Goal: Check status: Check status

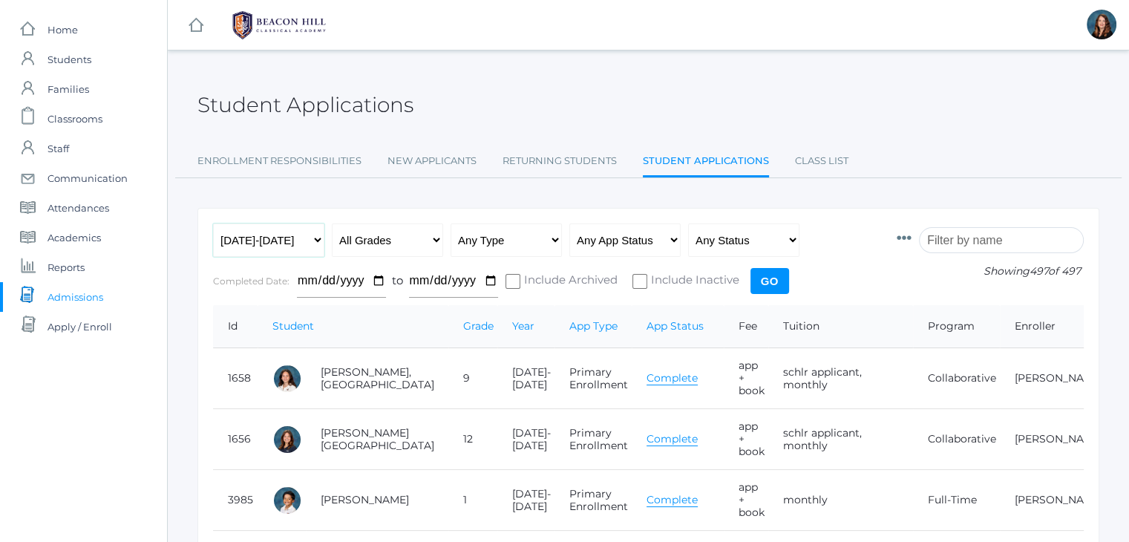
click at [316, 240] on select "Any Year [DATE]-[DATE] [DATE]-[DATE] [DATE]-[DATE] [DATE]-[DATE] [DATE]-[DATE] …" at bounding box center [268, 240] width 111 height 33
select select "[DATE]-[DATE]"
click at [213, 224] on select "Any Year [DATE]-[DATE] [DATE]-[DATE] [DATE]-[DATE] [DATE]-[DATE] [DATE]-[DATE] …" at bounding box center [268, 240] width 111 height 33
click at [769, 287] on input "Go" at bounding box center [770, 281] width 39 height 26
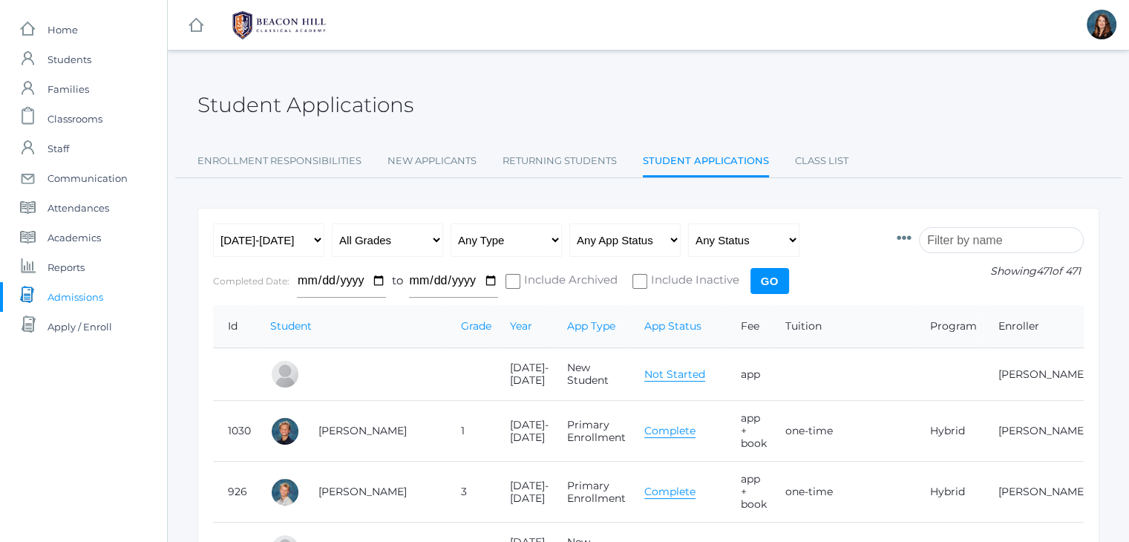
click at [961, 235] on input "search" at bounding box center [1001, 240] width 165 height 26
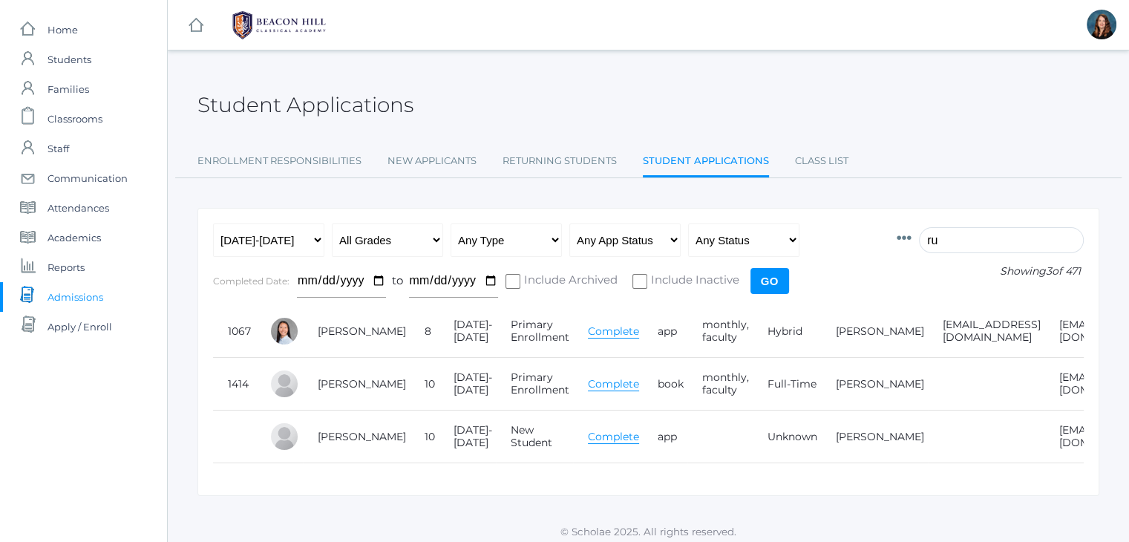
type input "r"
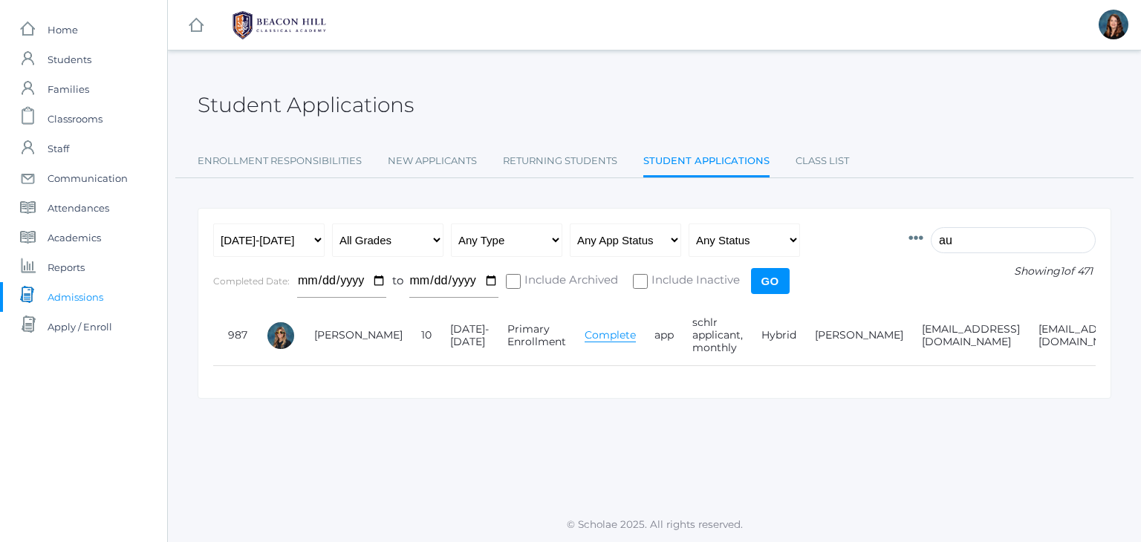
type input "a"
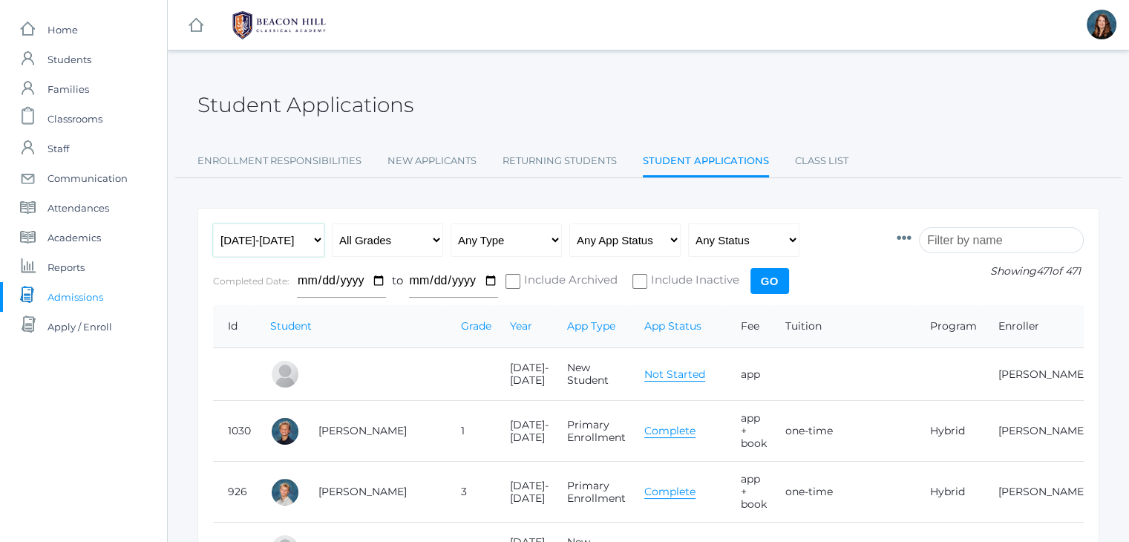
click at [318, 235] on select "Any Year [DATE]-[DATE] [DATE]-[DATE] [DATE]-[DATE] [DATE]-[DATE] [DATE]-[DATE] …" at bounding box center [268, 240] width 111 height 33
select select "[DATE]-[DATE]"
click at [213, 224] on select "Any Year [DATE]-[DATE] [DATE]-[DATE] [DATE]-[DATE] [DATE]-[DATE] [DATE]-[DATE] …" at bounding box center [268, 240] width 111 height 33
click at [776, 274] on input "Go" at bounding box center [770, 281] width 39 height 26
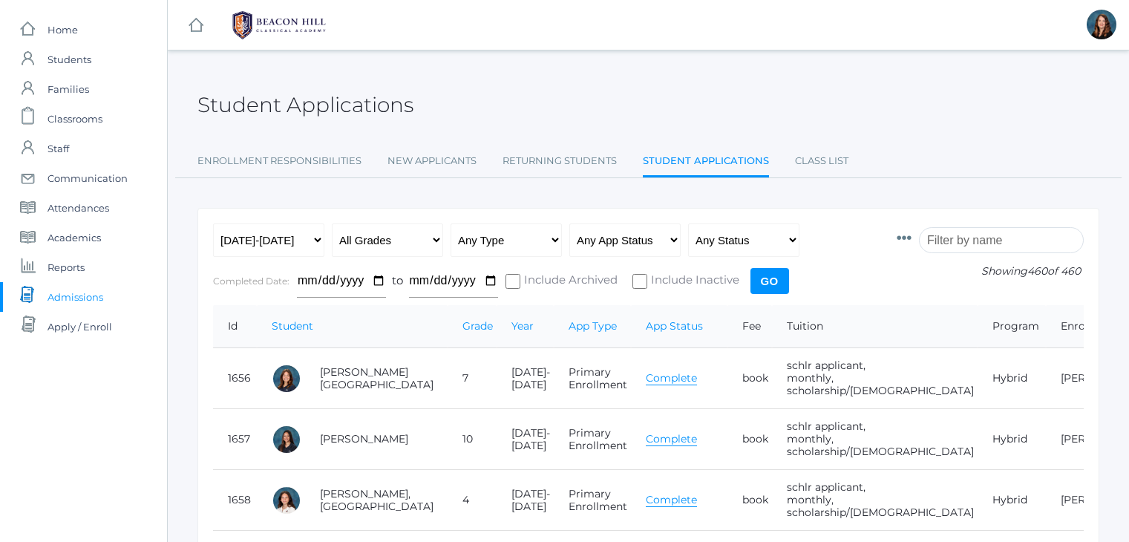
click at [970, 237] on input "search" at bounding box center [1001, 240] width 165 height 26
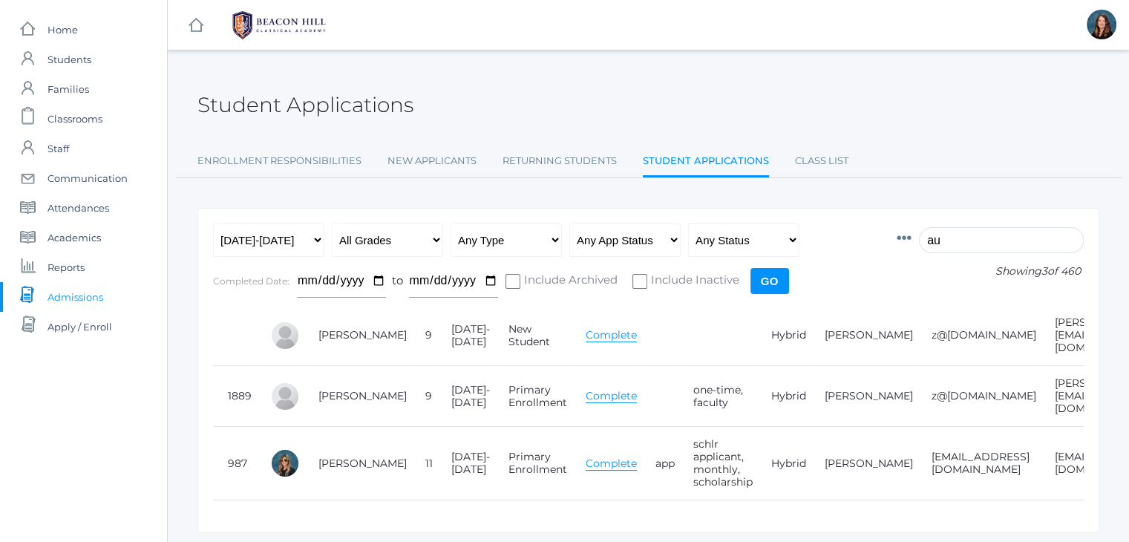
type input "a"
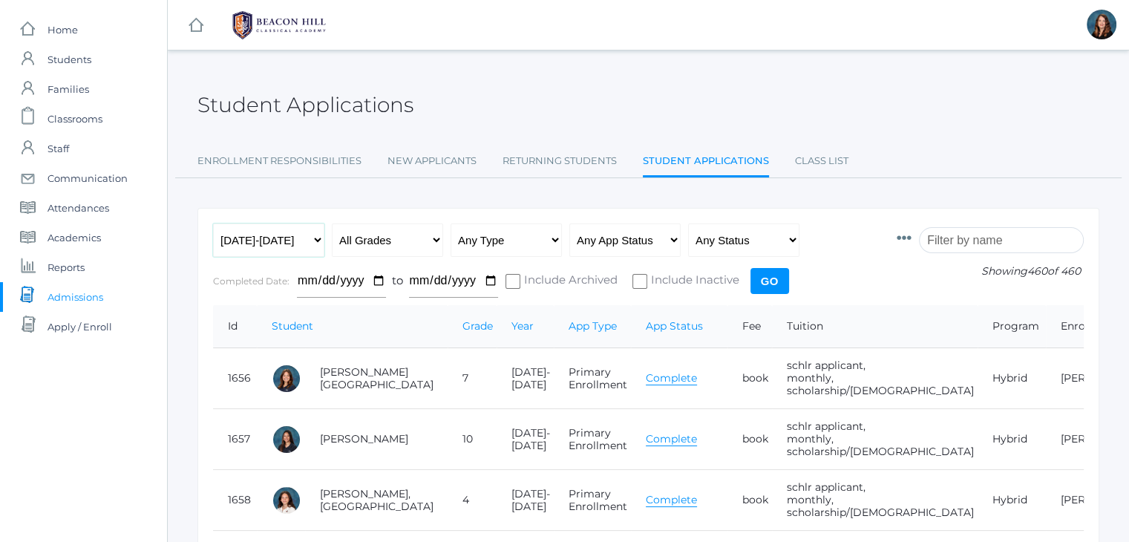
click at [313, 241] on select "Any Year [DATE]-[DATE] [DATE]-[DATE] [DATE]-[DATE] [DATE]-[DATE] [DATE]-[DATE] …" at bounding box center [268, 240] width 111 height 33
select select "[DATE]-[DATE]"
click at [213, 224] on select "Any Year [DATE]-[DATE] [DATE]-[DATE] [DATE]-[DATE] [DATE]-[DATE] [DATE]-[DATE] …" at bounding box center [268, 240] width 111 height 33
click at [770, 283] on input "Go" at bounding box center [770, 281] width 39 height 26
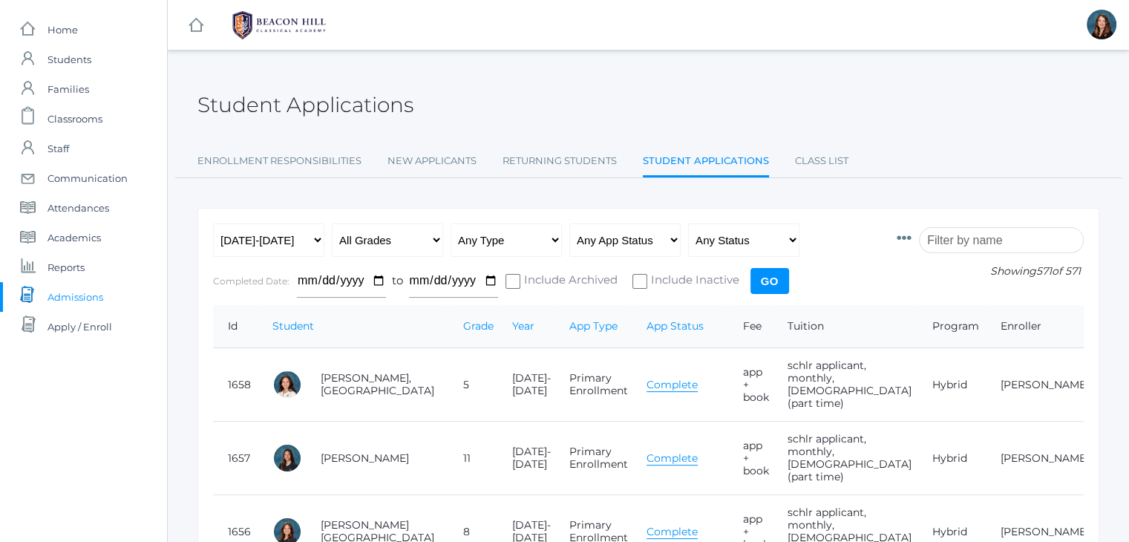
click at [960, 241] on input "search" at bounding box center [1001, 240] width 165 height 26
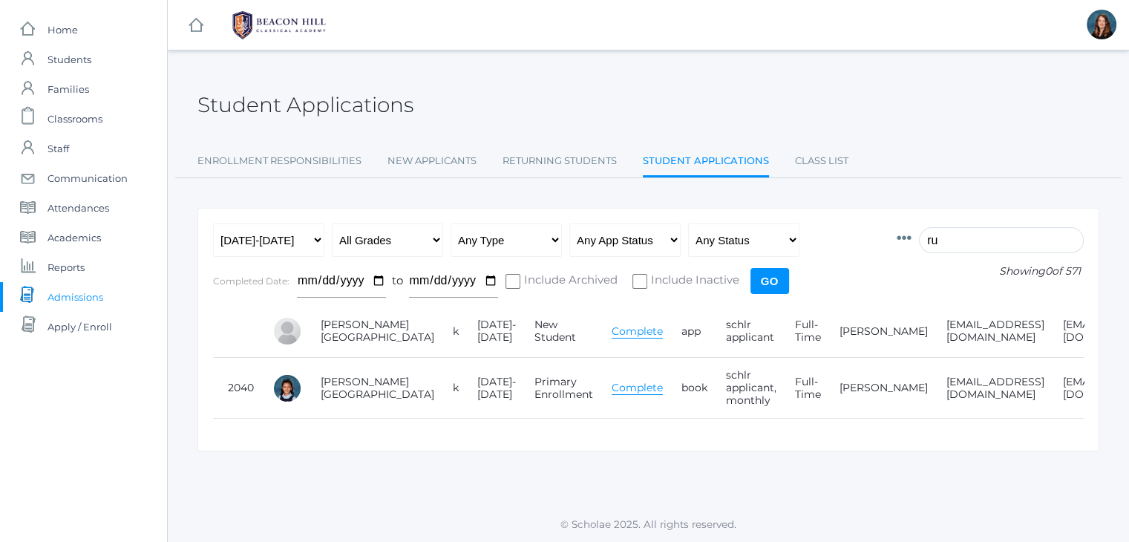
type input "r"
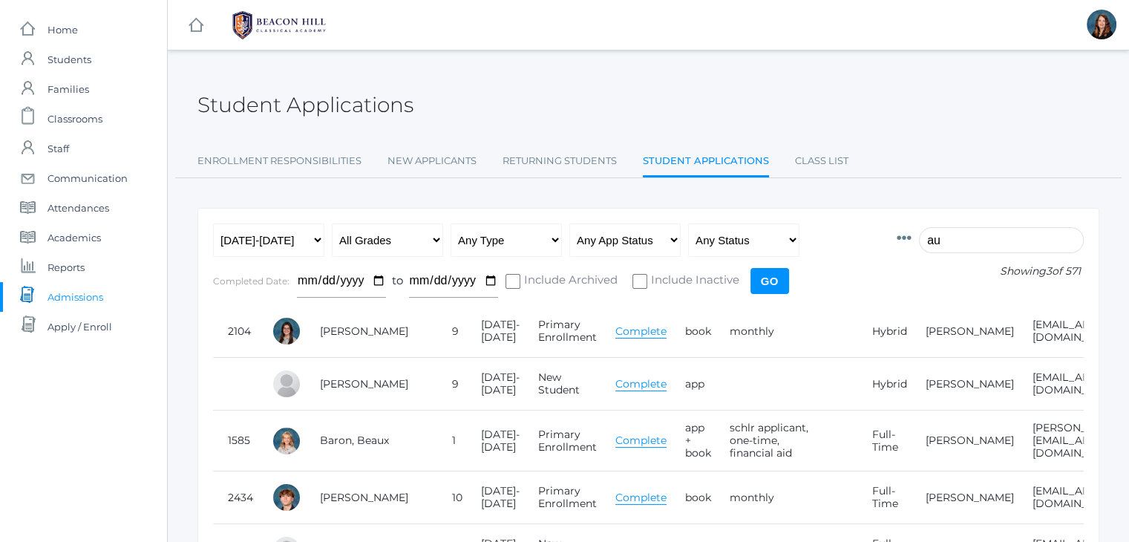
type input "a"
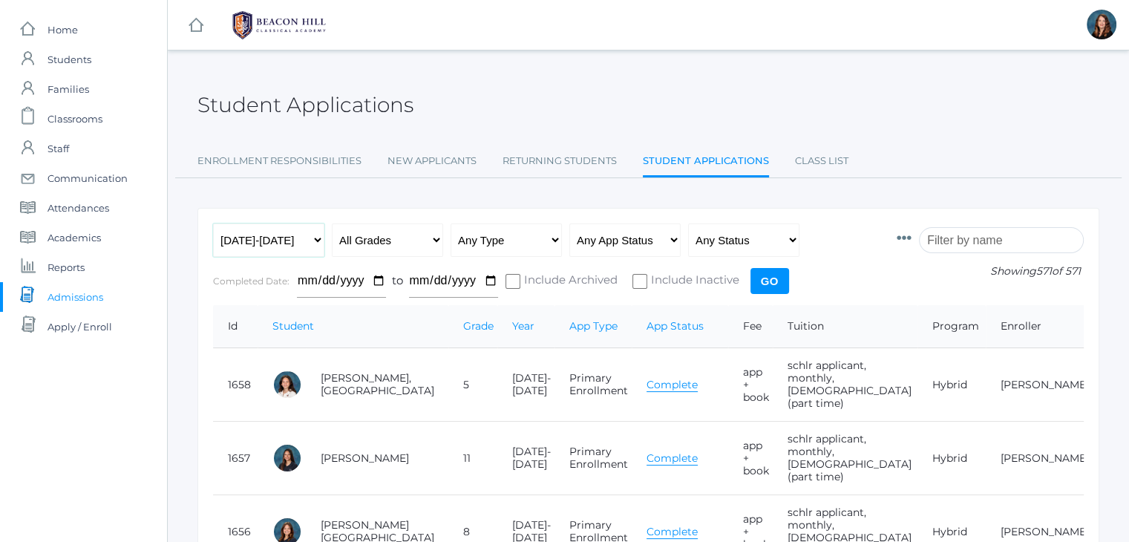
click at [316, 235] on select "Any Year [DATE]-[DATE] [DATE]-[DATE] [DATE]-[DATE] [DATE]-[DATE] [DATE]-[DATE] …" at bounding box center [268, 240] width 111 height 33
select select "[DATE]-[DATE]"
click at [213, 224] on select "Any Year [DATE]-[DATE] [DATE]-[DATE] [DATE]-[DATE] [DATE]-[DATE] [DATE]-[DATE] …" at bounding box center [268, 240] width 111 height 33
click at [776, 273] on input "Go" at bounding box center [770, 281] width 39 height 26
click at [990, 241] on input "search" at bounding box center [1001, 240] width 165 height 26
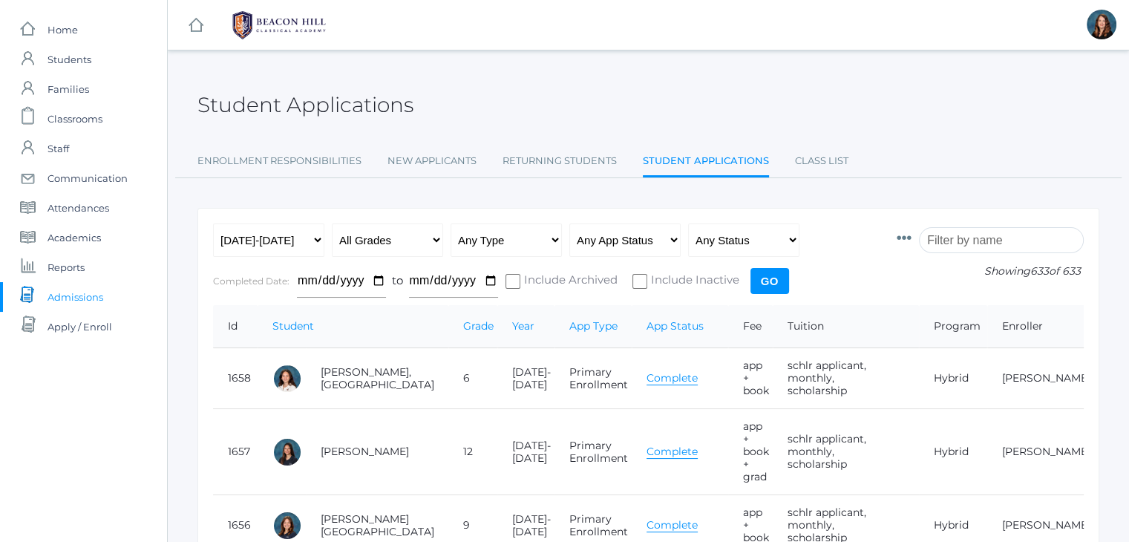
drag, startPoint x: 0, startPoint y: 0, endPoint x: 990, endPoint y: 241, distance: 1018.8
click at [990, 241] on input "search" at bounding box center [1001, 240] width 165 height 26
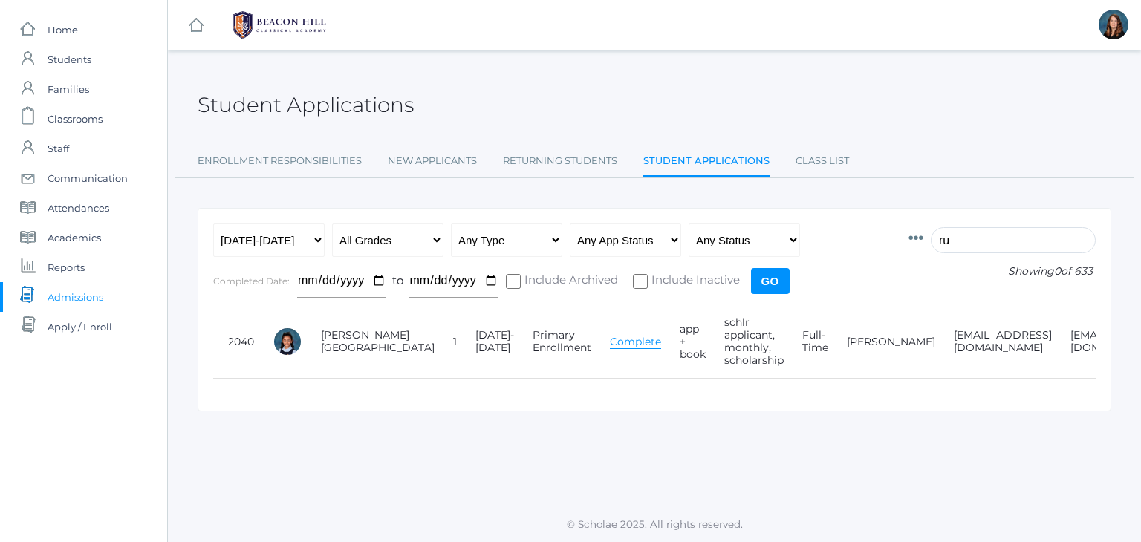
type input "r"
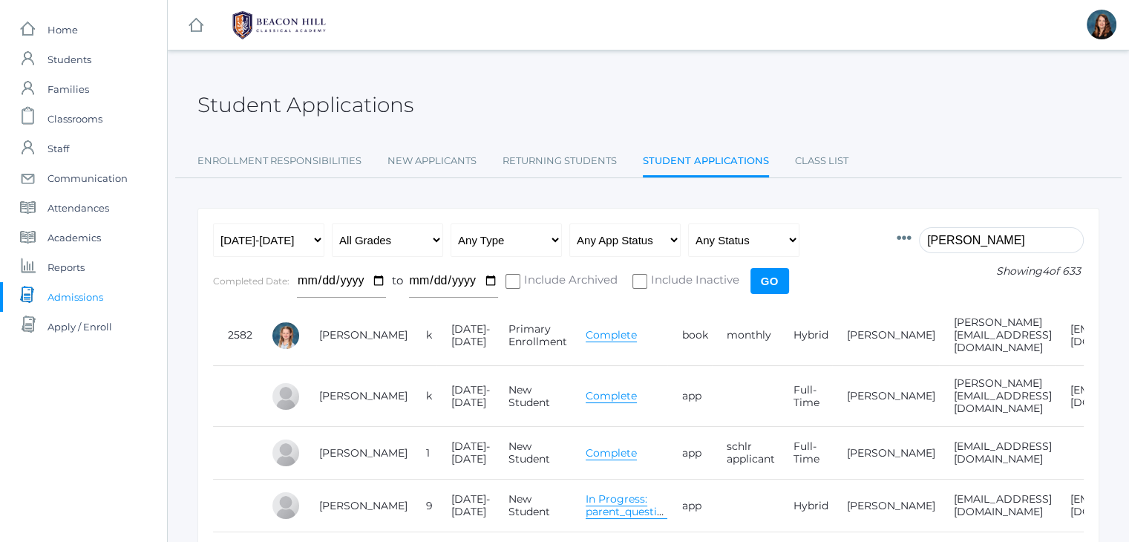
type input "audre"
click at [317, 235] on select "Any Year [DATE]-[DATE] [DATE]-[DATE] [DATE]-[DATE] [DATE]-[DATE] [DATE]-[DATE] …" at bounding box center [268, 240] width 111 height 33
select select "2023-2024"
click at [213, 224] on select "Any Year 2019-2020 2020-2021 2021-2022 2022-2023 2023-2024 2024-2025 2025-2026" at bounding box center [268, 240] width 111 height 33
click at [781, 281] on input "Go" at bounding box center [770, 281] width 39 height 26
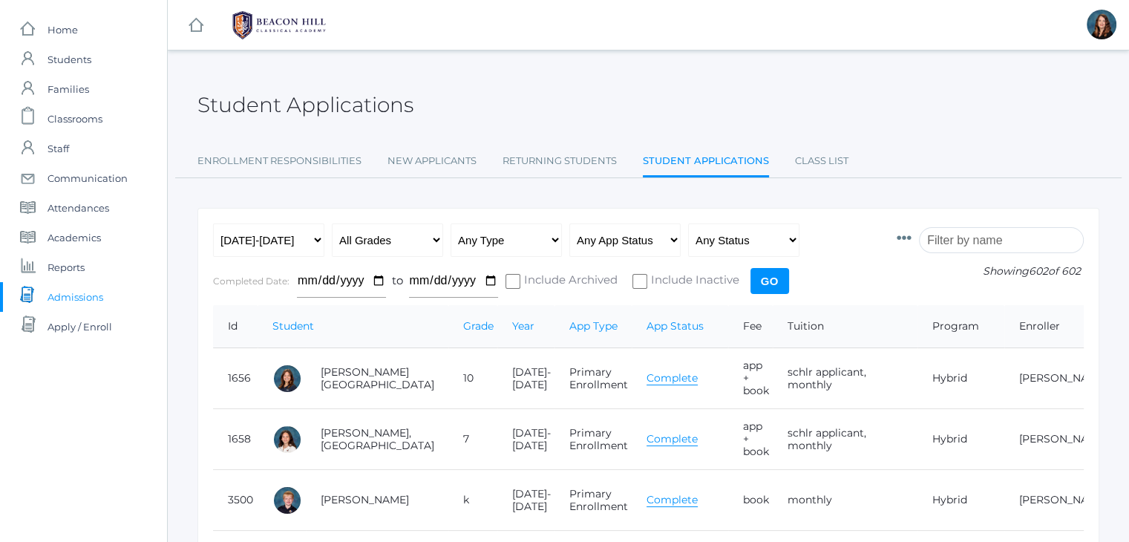
click at [1002, 238] on input "search" at bounding box center [1001, 240] width 165 height 26
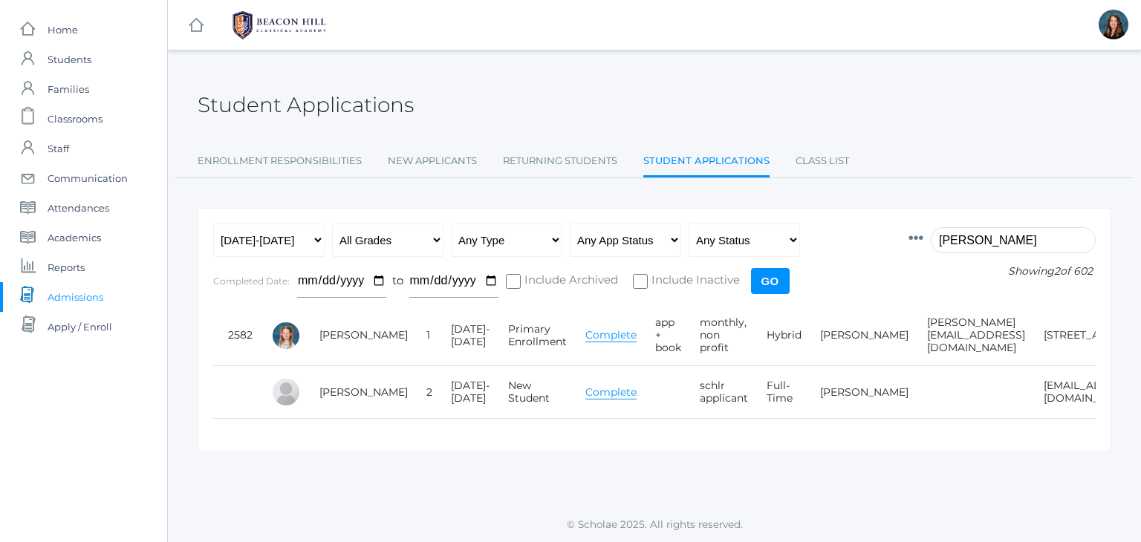
click at [585, 395] on link "Complete" at bounding box center [610, 392] width 51 height 14
click at [970, 245] on input "audrey" at bounding box center [1012, 240] width 165 height 26
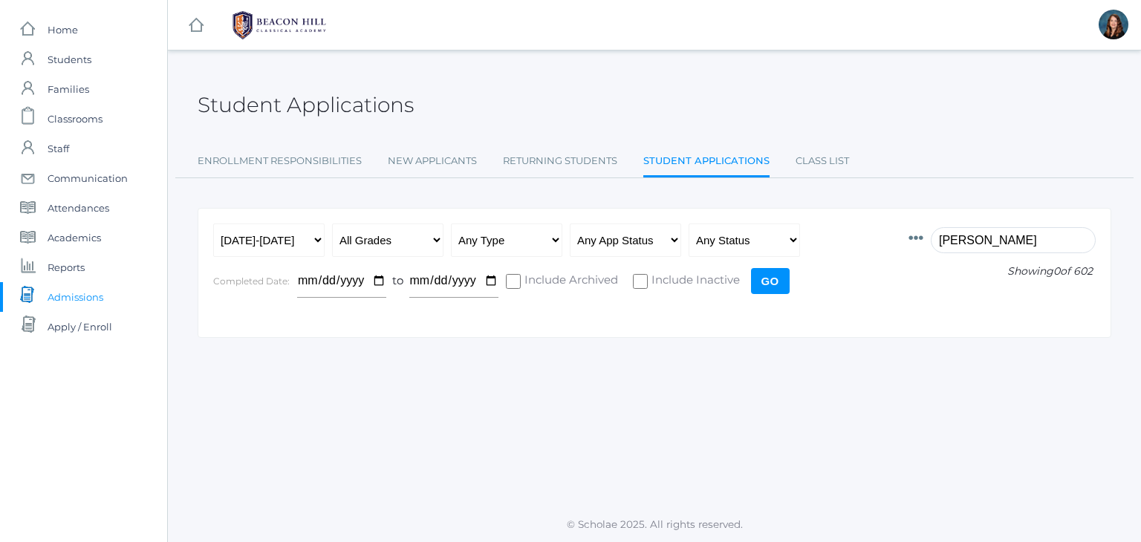
type input "ruther"
click at [315, 241] on select "Any Year [DATE]-[DATE] [DATE]-[DATE] [DATE]-[DATE] [DATE]-[DATE] [DATE]-[DATE] …" at bounding box center [268, 240] width 111 height 33
select select "[DATE]-[DATE]"
click at [213, 224] on select "Any Year [DATE]-[DATE] [DATE]-[DATE] [DATE]-[DATE] [DATE]-[DATE] [DATE]-[DATE] …" at bounding box center [268, 240] width 111 height 33
click at [769, 280] on input "Go" at bounding box center [770, 281] width 39 height 26
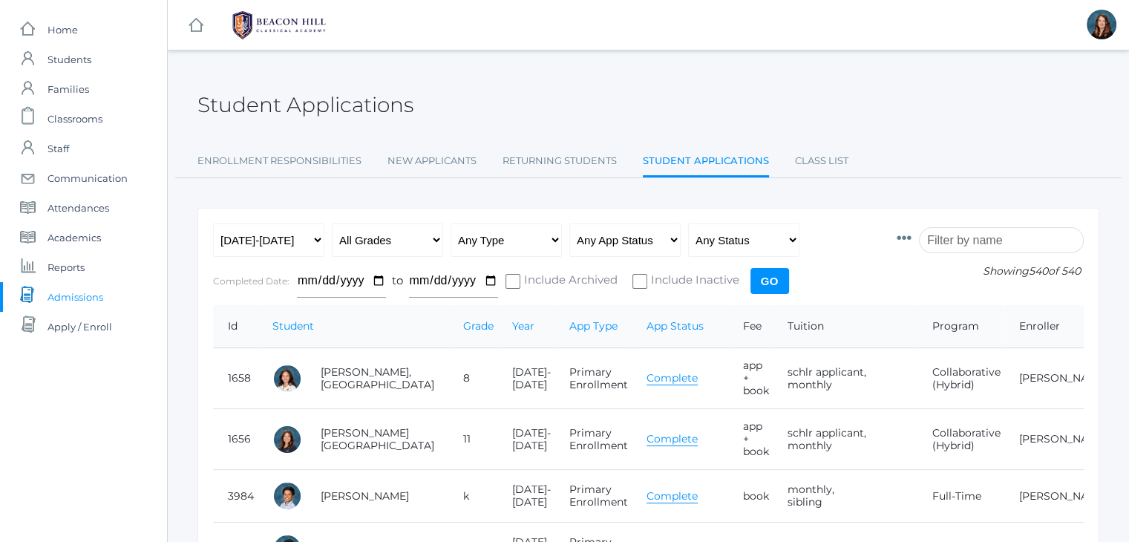
click at [985, 234] on input "search" at bounding box center [1001, 240] width 165 height 26
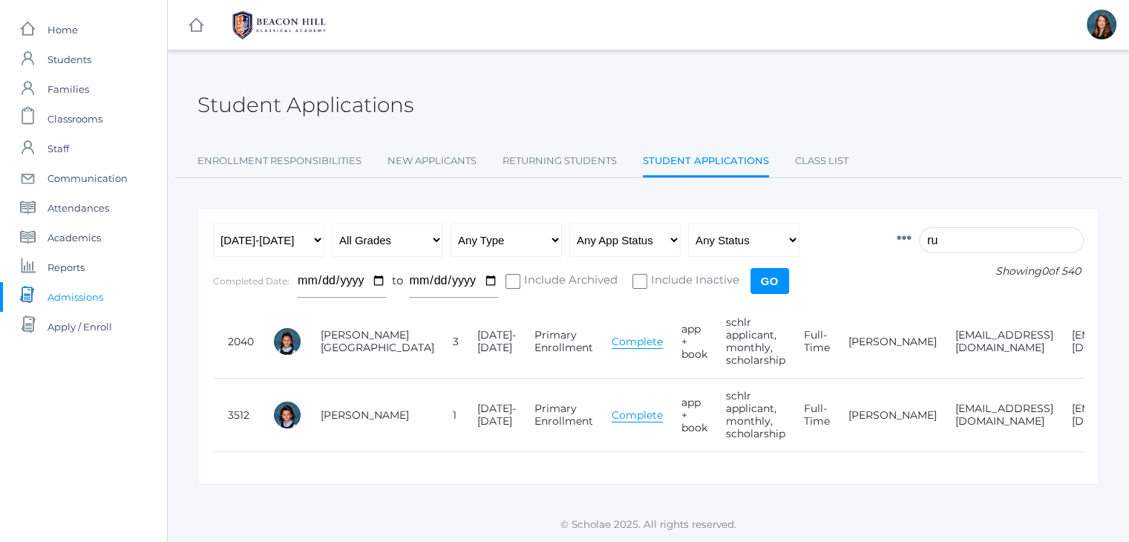
type input "r"
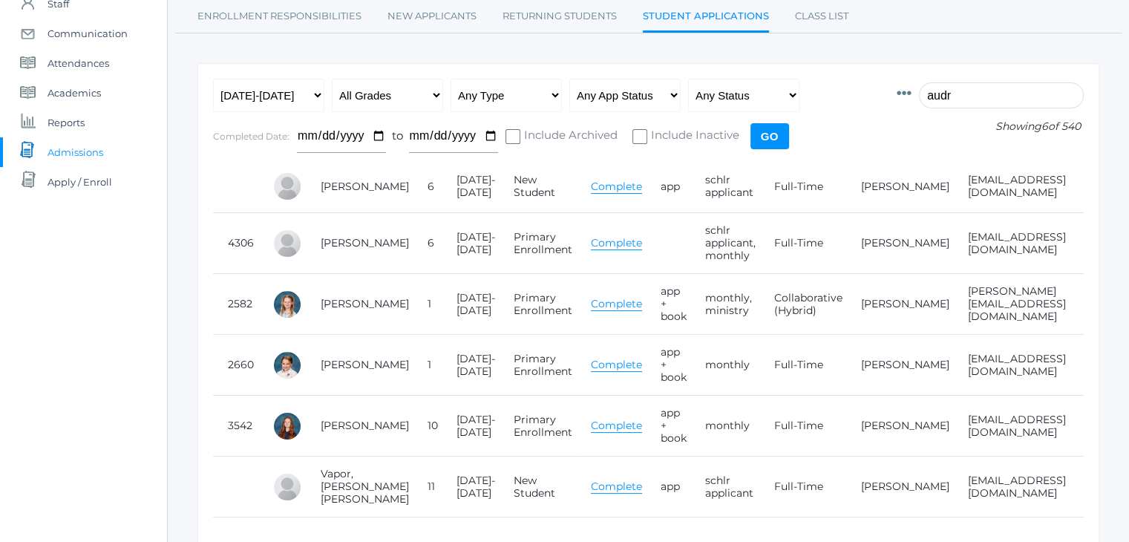
scroll to position [146, 0]
type input "audr"
click at [595, 420] on link "Complete" at bounding box center [616, 425] width 51 height 14
click at [318, 98] on select "Any Year [DATE]-[DATE] [DATE]-[DATE] [DATE]-[DATE] [DATE]-[DATE] [DATE]-[DATE] …" at bounding box center [268, 94] width 111 height 33
select select "[DATE]-[DATE]"
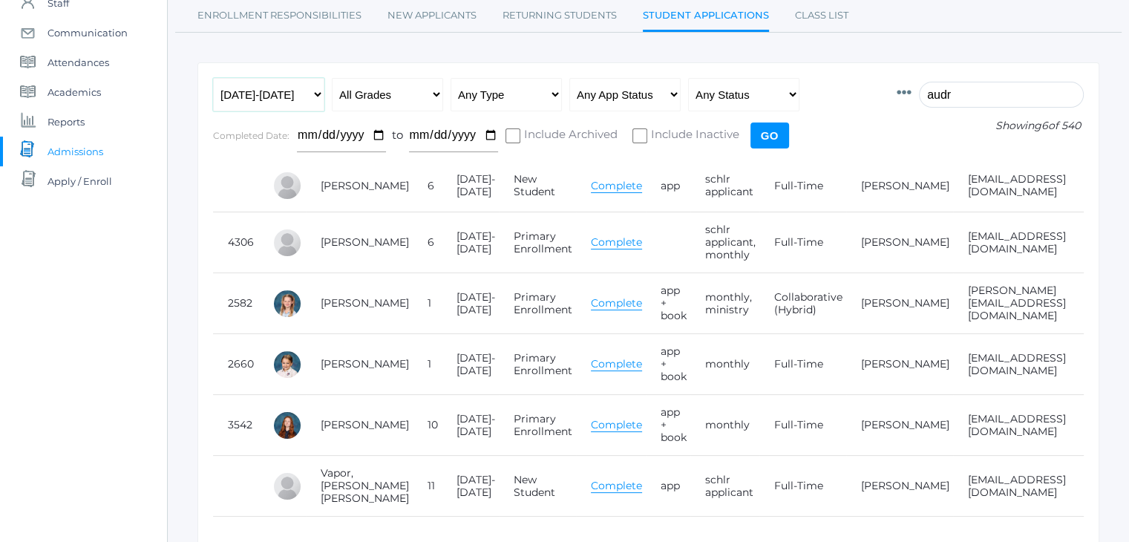
click at [213, 78] on select "Any Year [DATE]-[DATE] [DATE]-[DATE] [DATE]-[DATE] [DATE]-[DATE] [DATE]-[DATE] …" at bounding box center [268, 94] width 111 height 33
click at [769, 132] on input "Go" at bounding box center [770, 136] width 39 height 26
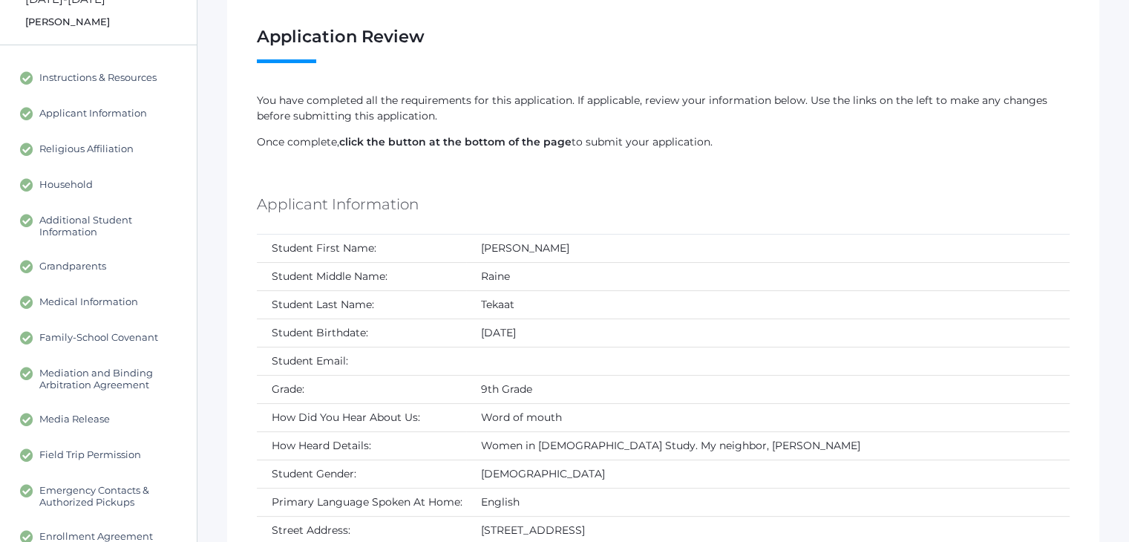
scroll to position [92, 0]
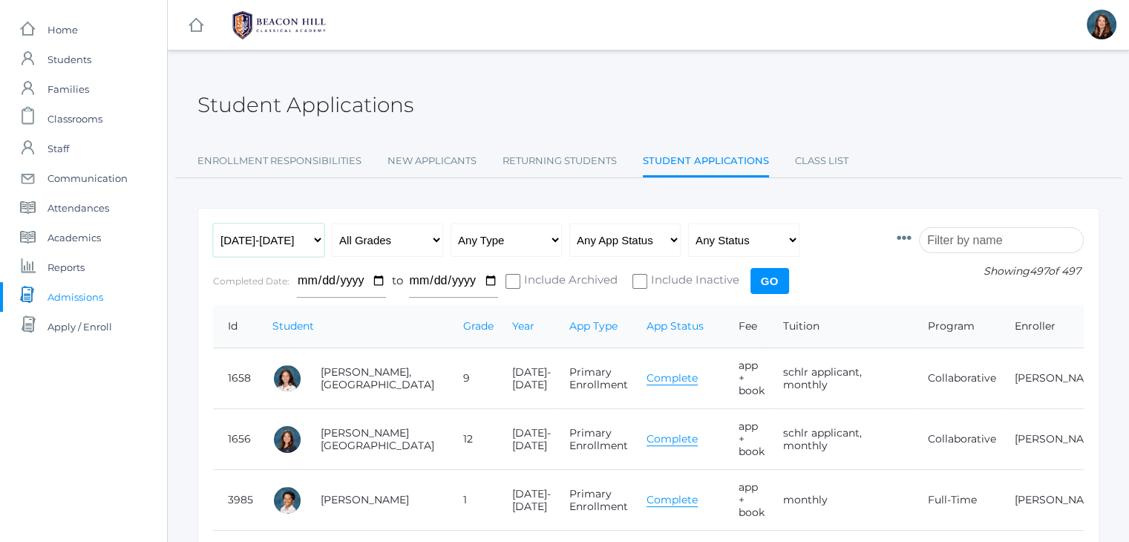
click at [321, 240] on select "Any Year [DATE]-[DATE] [DATE]-[DATE] [DATE]-[DATE] [DATE]-[DATE] [DATE]-[DATE] …" at bounding box center [268, 240] width 111 height 33
click at [292, 87] on div "Student Applications" at bounding box center [649, 96] width 902 height 55
